Goal: Task Accomplishment & Management: Manage account settings

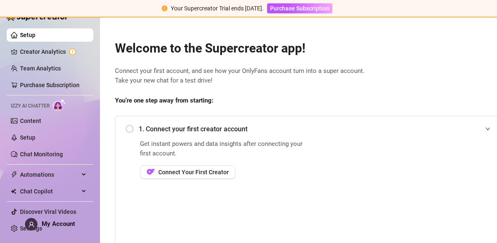
click at [130, 128] on div "1. Connect your first creator account" at bounding box center [310, 129] width 370 height 20
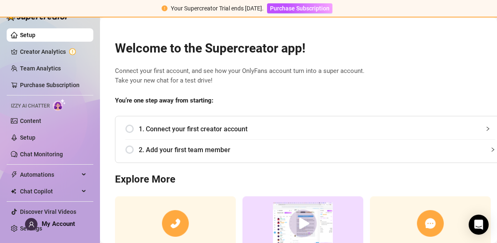
click at [133, 128] on div "1. Connect your first creator account" at bounding box center [310, 129] width 370 height 20
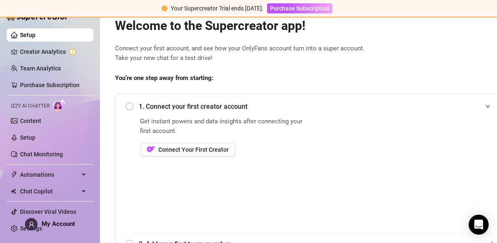
scroll to position [39, 0]
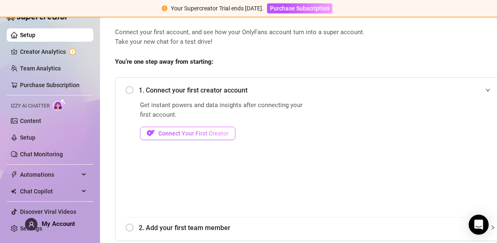
click at [190, 131] on span "Connect Your First Creator" at bounding box center [193, 133] width 70 height 7
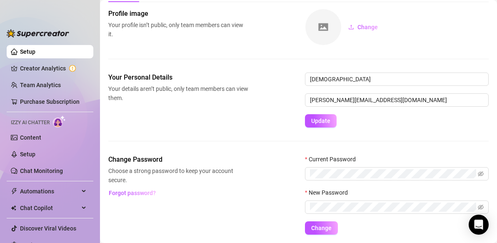
scroll to position [66, 0]
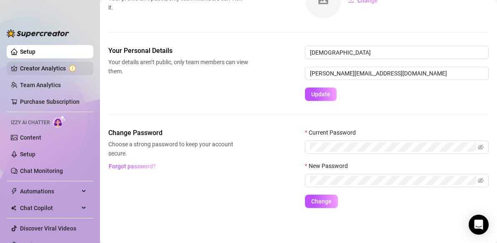
click at [58, 69] on link "Creator Analytics" at bounding box center [53, 68] width 67 height 13
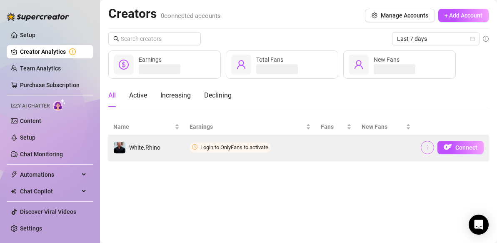
click at [429, 148] on icon "more" at bounding box center [428, 147] width 6 height 6
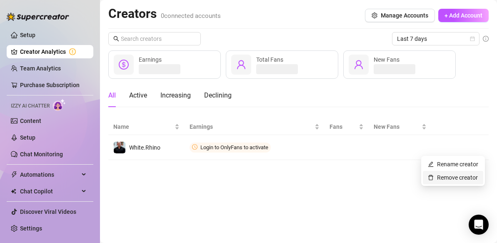
click at [439, 177] on link "Remove creator" at bounding box center [453, 177] width 50 height 7
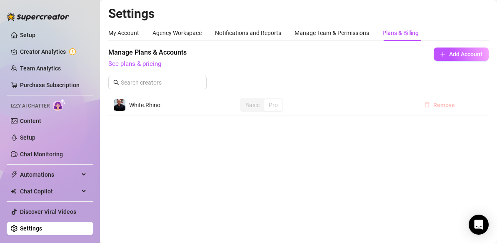
click at [428, 105] on icon "delete" at bounding box center [427, 105] width 6 height 6
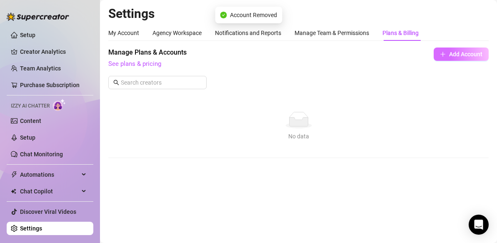
click at [445, 51] on icon "plus" at bounding box center [443, 54] width 6 height 6
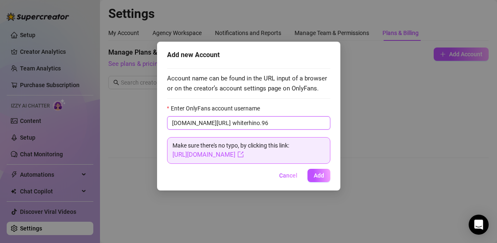
click at [242, 123] on input "whiterhino.96" at bounding box center [279, 122] width 93 height 9
click at [233, 122] on input "white.rhino96" at bounding box center [279, 122] width 93 height 9
type input "white.rhino96"
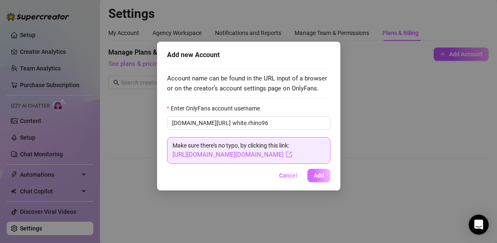
click at [327, 175] on button "Add" at bounding box center [319, 175] width 23 height 13
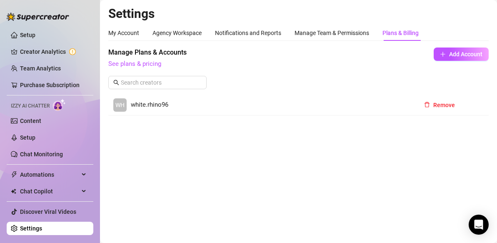
click at [135, 104] on span "white.rhino96" at bounding box center [150, 105] width 38 height 10
click at [79, 174] on div "Automations" at bounding box center [50, 174] width 87 height 13
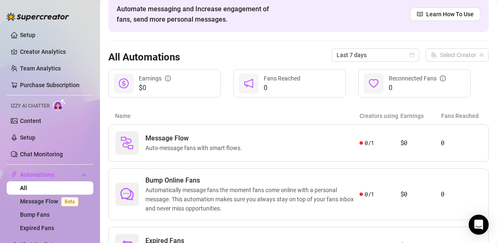
scroll to position [85, 0]
